Goal: Task Accomplishment & Management: Manage account settings

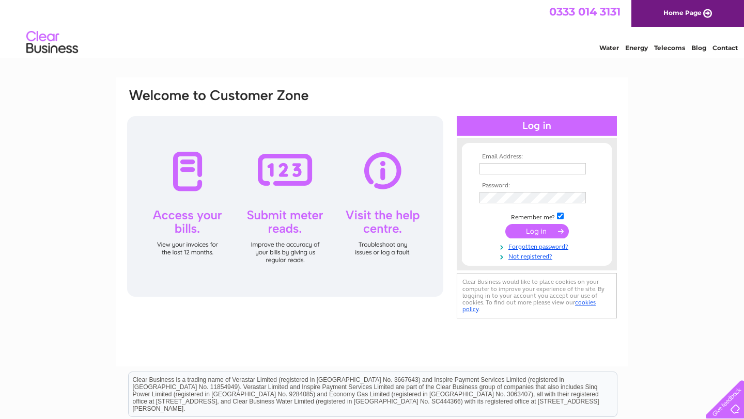
type input "[PERSON_NAME][EMAIL_ADDRESS][DOMAIN_NAME]"
click at [531, 232] on input "submit" at bounding box center [537, 231] width 64 height 14
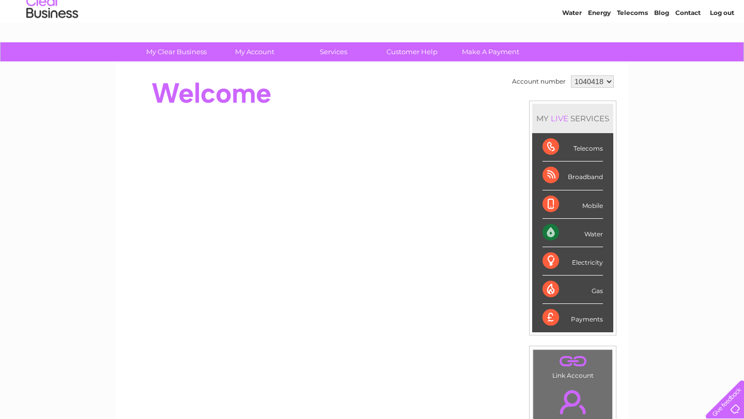
scroll to position [36, 0]
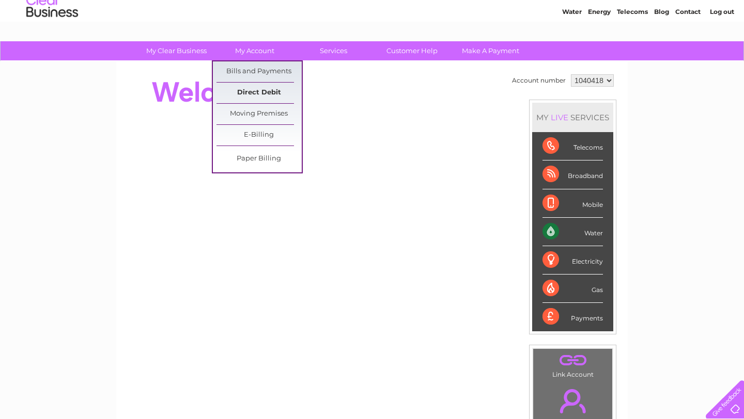
click at [250, 94] on link "Direct Debit" at bounding box center [258, 93] width 85 height 21
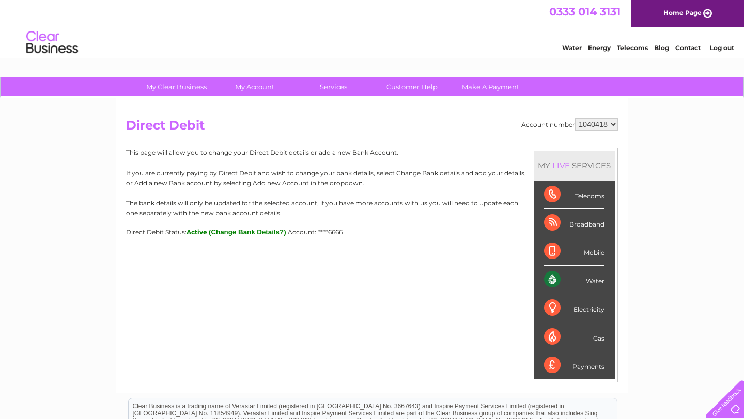
click at [269, 233] on button "(Change Bank Details?)" at bounding box center [247, 232] width 77 height 8
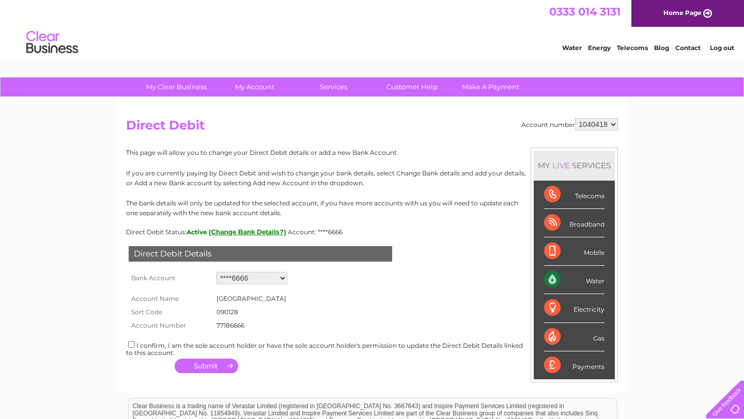
click at [285, 278] on select "Add new account ****6666 ****6666" at bounding box center [251, 278] width 71 height 12
select select "0"
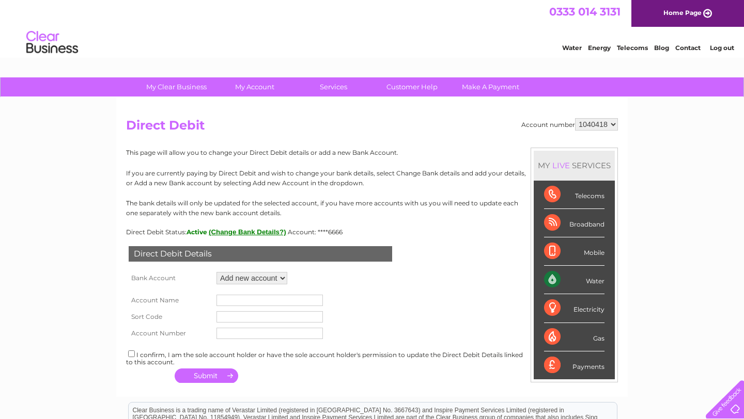
click at [239, 301] on input "text" at bounding box center [269, 300] width 106 height 11
click at [236, 320] on input "text" at bounding box center [269, 316] width 106 height 11
click at [240, 302] on input "text" at bounding box center [269, 300] width 106 height 11
type input "[PERSON_NAME] & [PERSON_NAME]"
click at [228, 321] on input "text" at bounding box center [269, 316] width 106 height 11
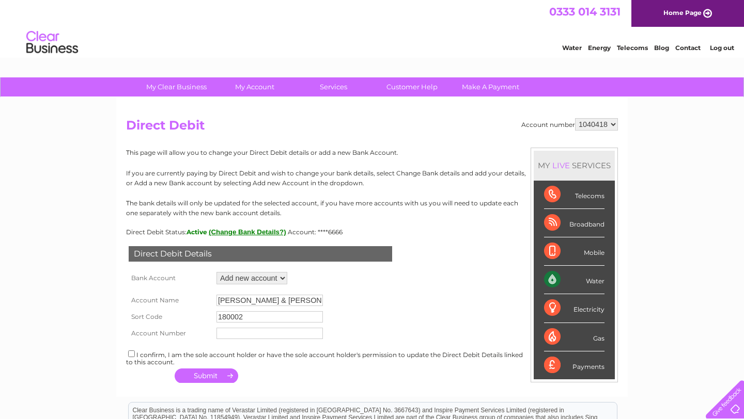
click at [230, 337] on input "text" at bounding box center [269, 333] width 106 height 11
click at [227, 318] on input "180002" at bounding box center [269, 316] width 106 height 11
click at [239, 319] on input "18-0002" at bounding box center [269, 316] width 106 height 11
type input "18-00-02"
click at [231, 338] on input "text" at bounding box center [269, 333] width 106 height 11
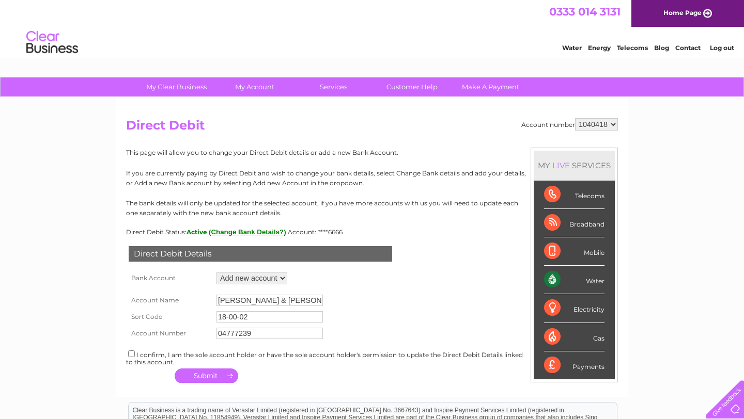
type input "04777239"
click at [127, 358] on div "I confirm, I am the sole account holder or have the sole account holder's permi…" at bounding box center [372, 357] width 492 height 17
click at [133, 356] on input "checkbox" at bounding box center [131, 354] width 7 height 7
checkbox input "true"
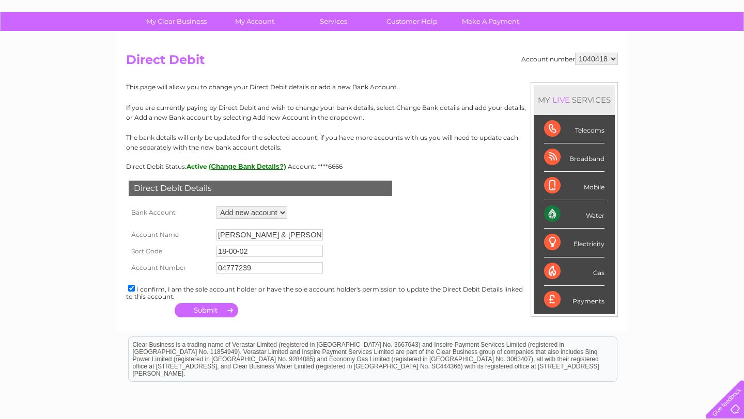
scroll to position [66, 0]
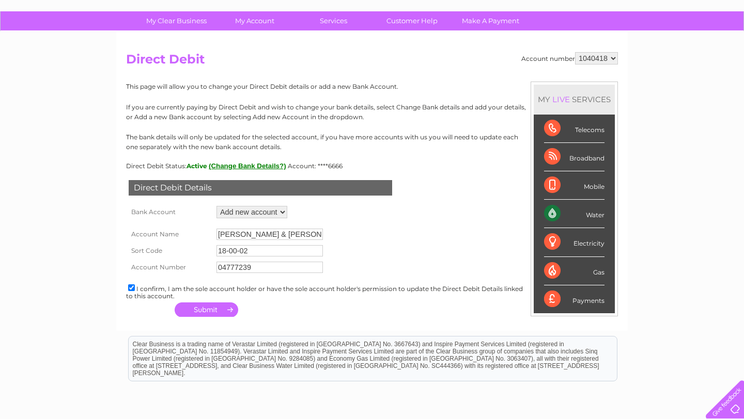
click at [213, 308] on button "button" at bounding box center [207, 310] width 64 height 14
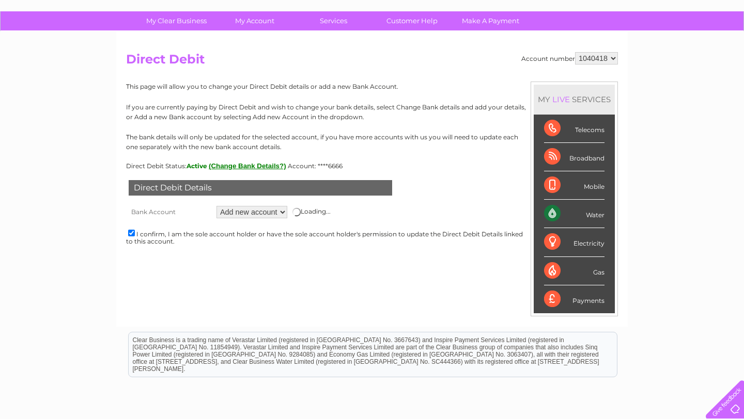
click at [264, 213] on select "Add new account ****6666 ****6666" at bounding box center [251, 212] width 71 height 12
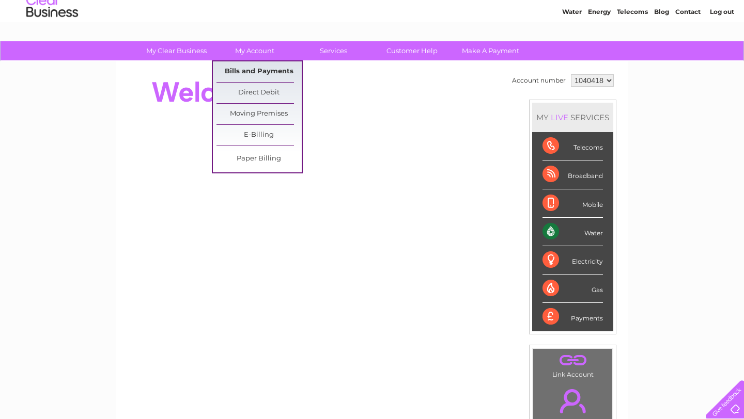
click at [272, 80] on link "Bills and Payments" at bounding box center [258, 71] width 85 height 21
click at [270, 93] on link "Direct Debit" at bounding box center [258, 93] width 85 height 21
click at [270, 92] on link "Direct Debit" at bounding box center [258, 93] width 85 height 21
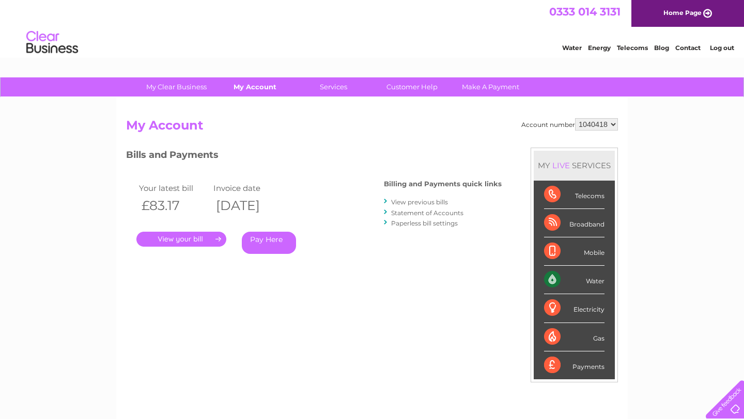
click at [261, 88] on link "My Account" at bounding box center [254, 86] width 85 height 19
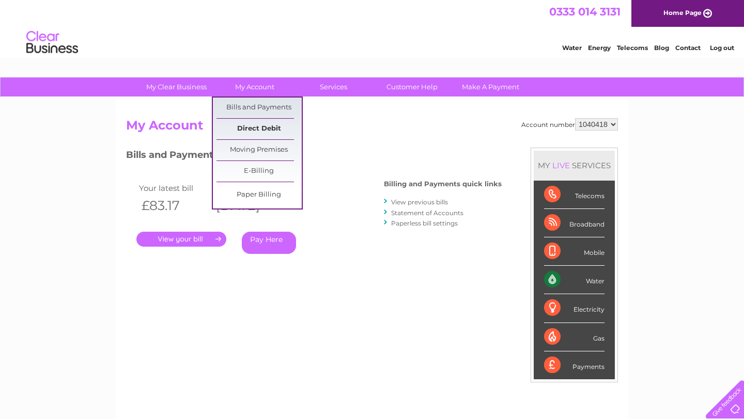
click at [257, 130] on link "Direct Debit" at bounding box center [258, 129] width 85 height 21
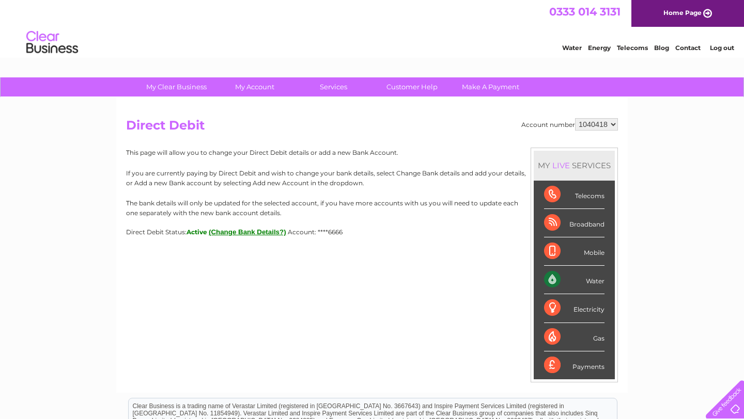
click at [257, 232] on button "(Change Bank Details?)" at bounding box center [247, 232] width 77 height 8
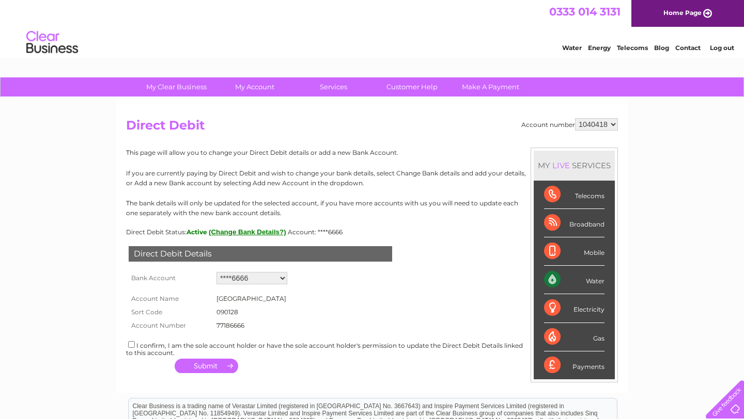
click at [282, 279] on select "Add new account ****6666 ****6666" at bounding box center [251, 278] width 71 height 12
select select "0"
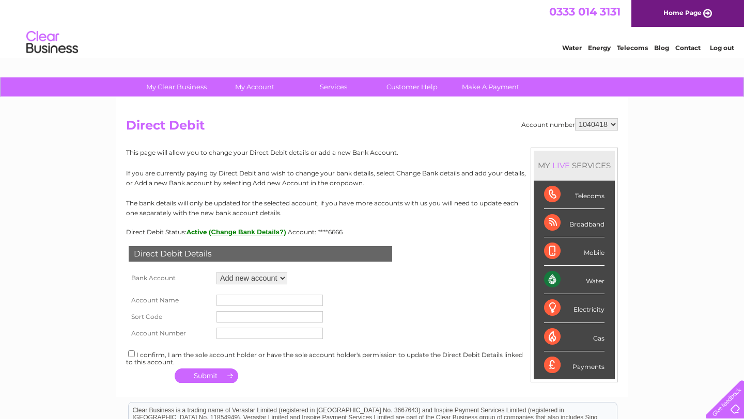
click at [266, 302] on input "text" at bounding box center [269, 300] width 106 height 11
type input "[PERSON_NAME] & [PERSON_NAME]"
click at [274, 320] on input "text" at bounding box center [269, 316] width 106 height 11
type input "18-00-02"
click at [262, 335] on input "text" at bounding box center [269, 333] width 106 height 11
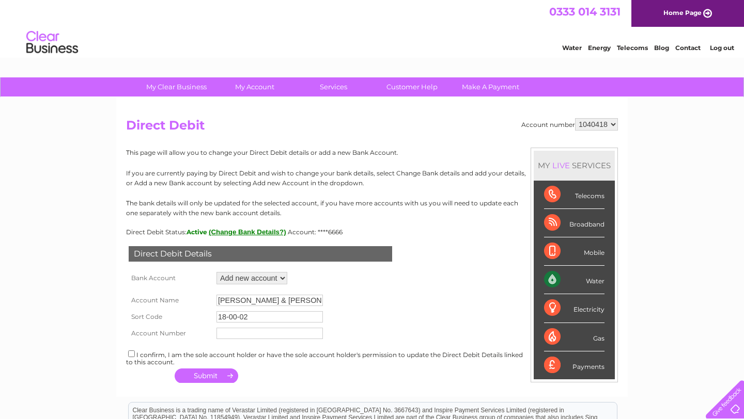
type input "04777239"
click at [132, 356] on input "checkbox" at bounding box center [131, 354] width 7 height 7
checkbox input "true"
click at [225, 379] on button "button" at bounding box center [207, 376] width 64 height 14
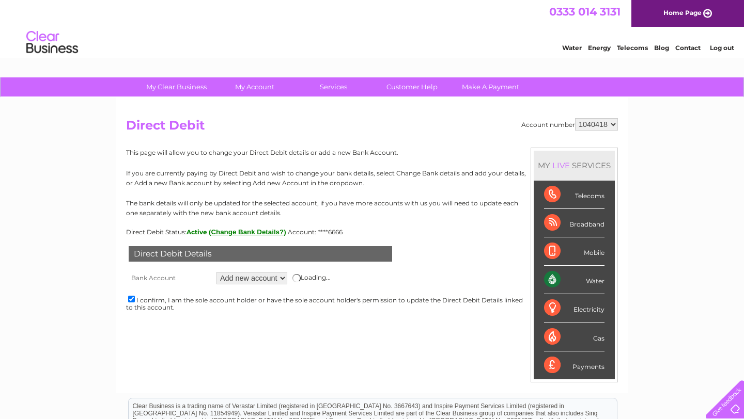
click at [685, 46] on link "Contact" at bounding box center [687, 48] width 25 height 8
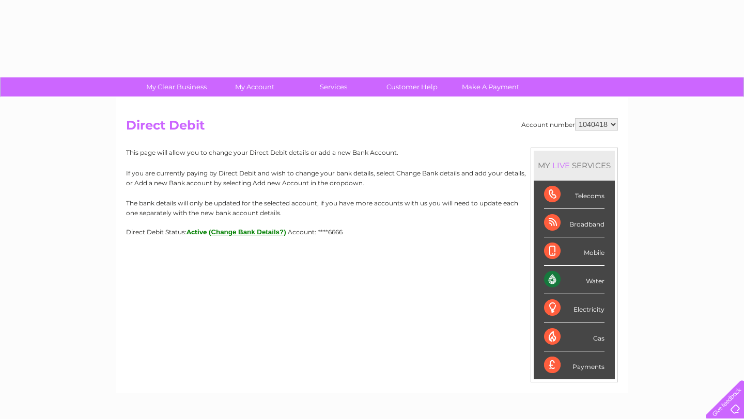
select select "0"
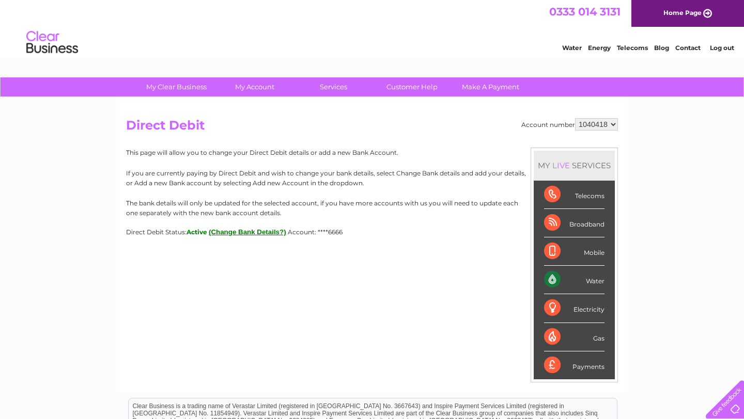
click at [261, 231] on button "(Change Bank Details?)" at bounding box center [247, 232] width 77 height 8
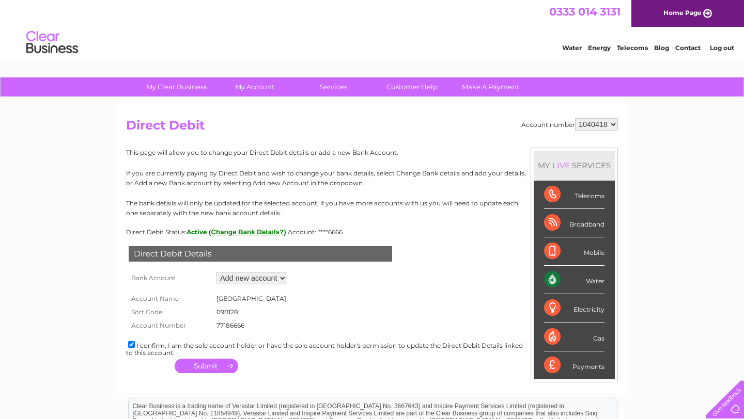
click at [614, 125] on select "1040418" at bounding box center [596, 124] width 43 height 12
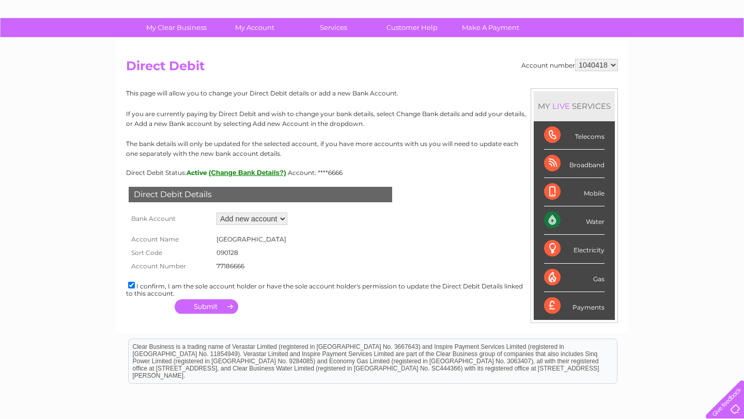
scroll to position [58, 0]
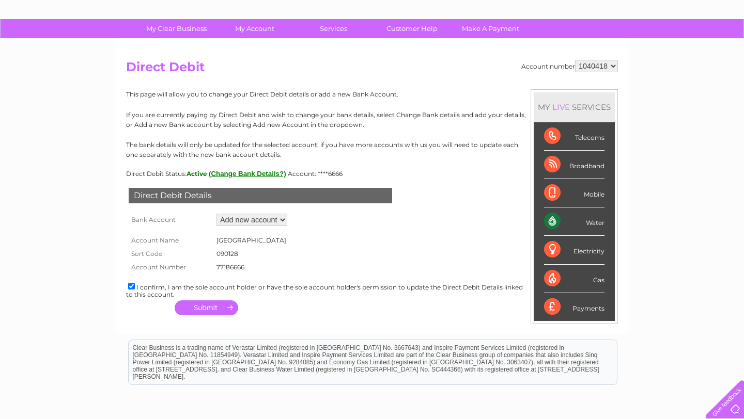
click at [271, 227] on td "Add new account ****6666 ****6666" at bounding box center [252, 220] width 76 height 18
click at [274, 223] on select "Add new account ****6666 ****6666" at bounding box center [251, 220] width 71 height 12
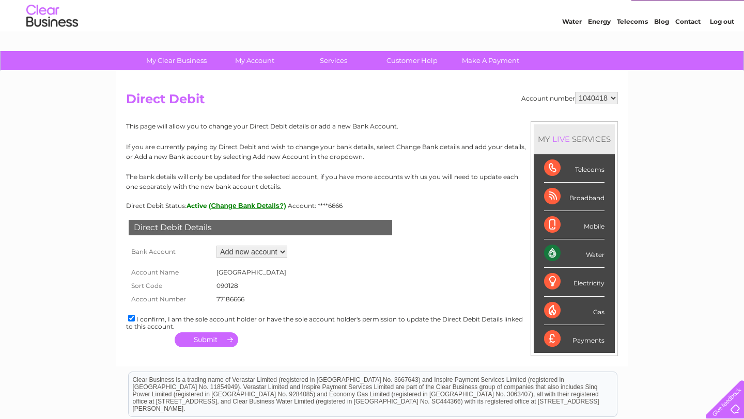
scroll to position [0, 0]
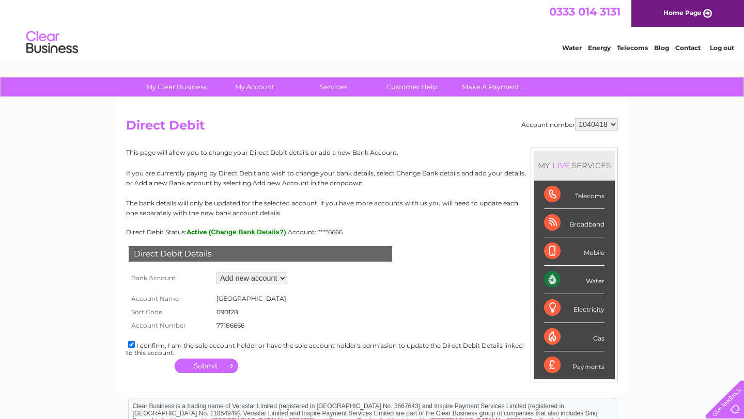
click at [712, 11] on link "Home Page" at bounding box center [687, 13] width 113 height 27
